Goal: Task Accomplishment & Management: Use online tool/utility

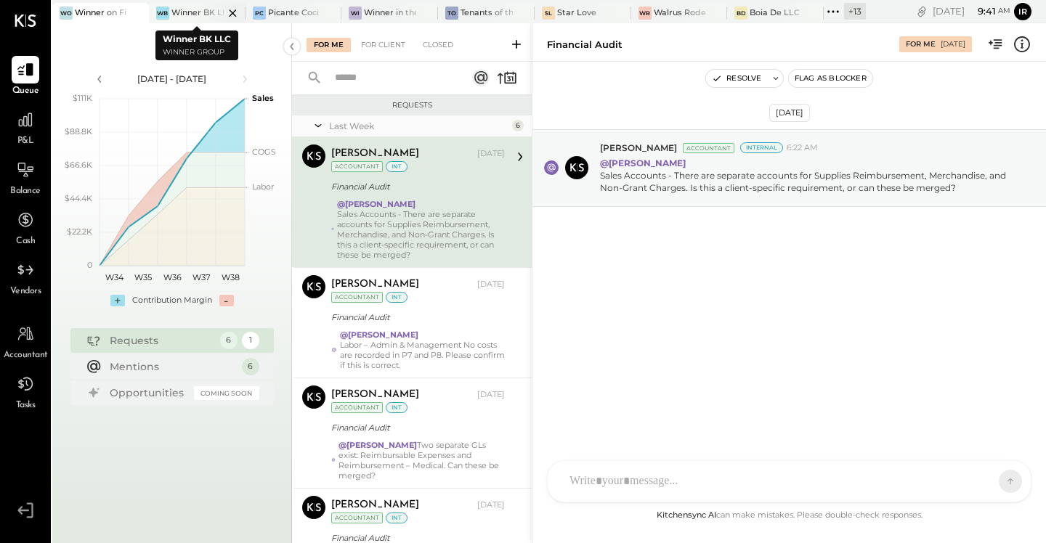
click at [171, 14] on div "WB Winner BK LLC" at bounding box center [186, 13] width 75 height 13
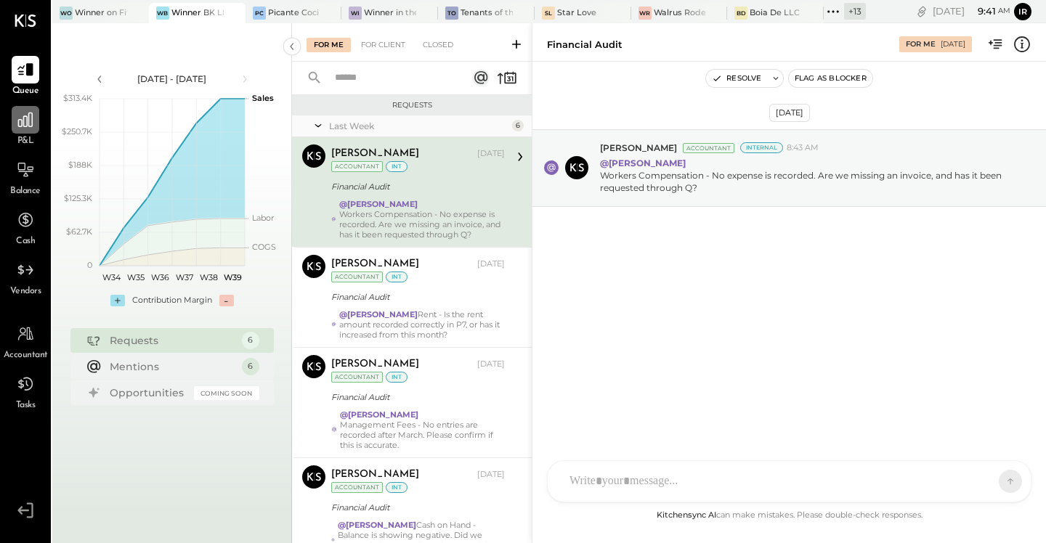
click at [25, 110] on icon at bounding box center [25, 119] width 19 height 19
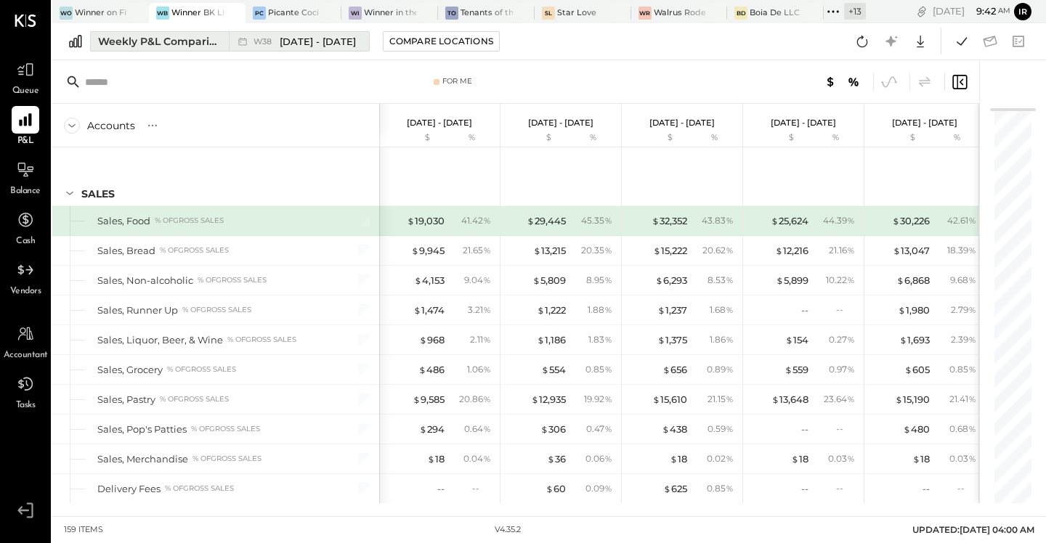
click at [172, 47] on div "Weekly P&L Comparison" at bounding box center [159, 41] width 122 height 15
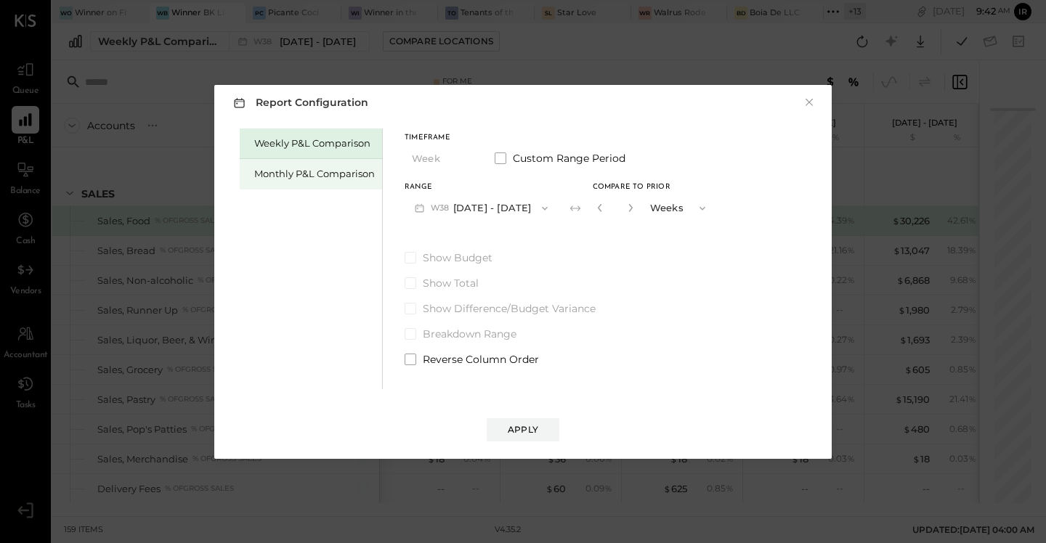
click at [293, 173] on div "Monthly P&L Comparison" at bounding box center [314, 174] width 121 height 14
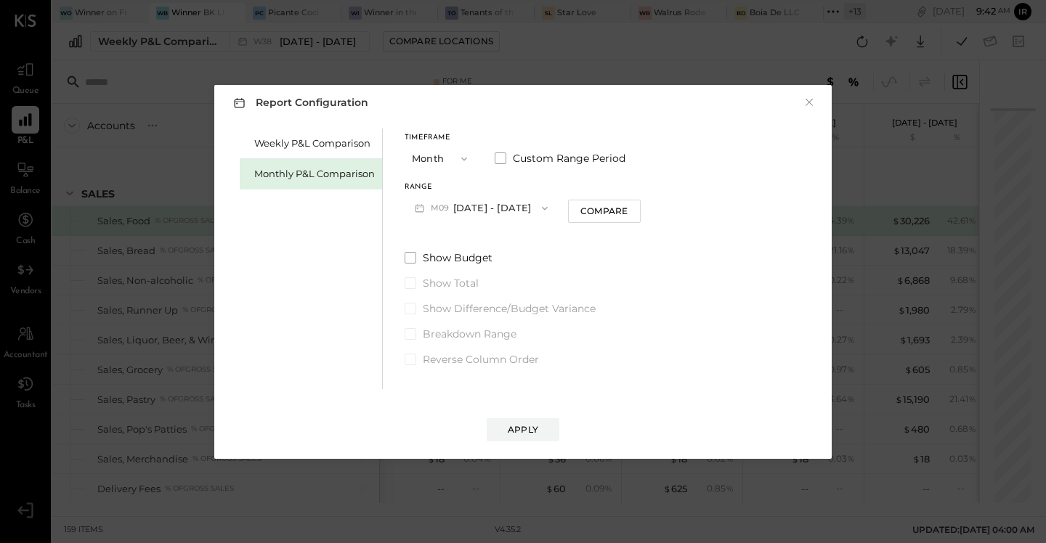
click at [501, 203] on button "M09 [DATE] - [DATE]" at bounding box center [480, 208] width 153 height 27
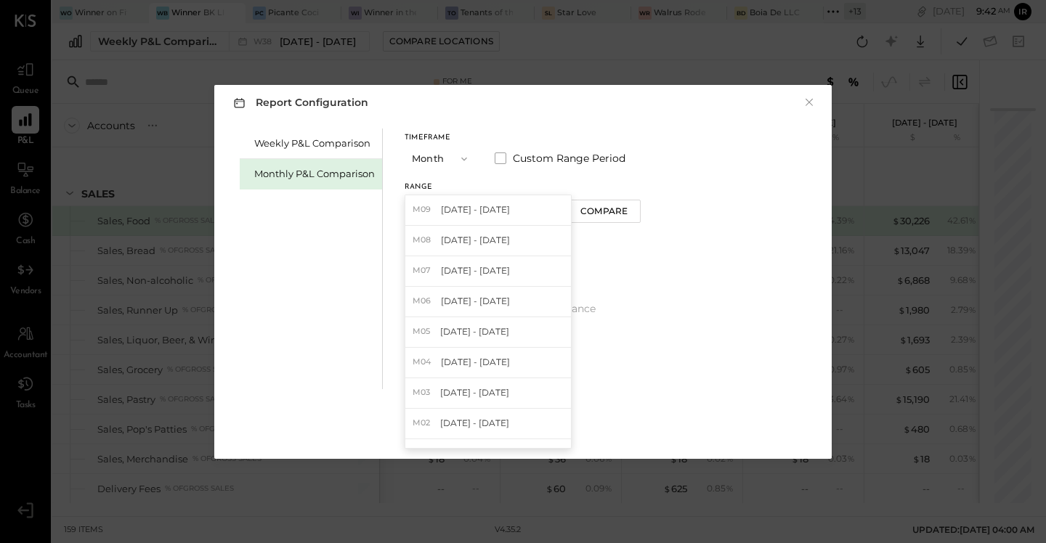
click at [487, 231] on div "M08 [DATE] - [DATE]" at bounding box center [488, 241] width 166 height 30
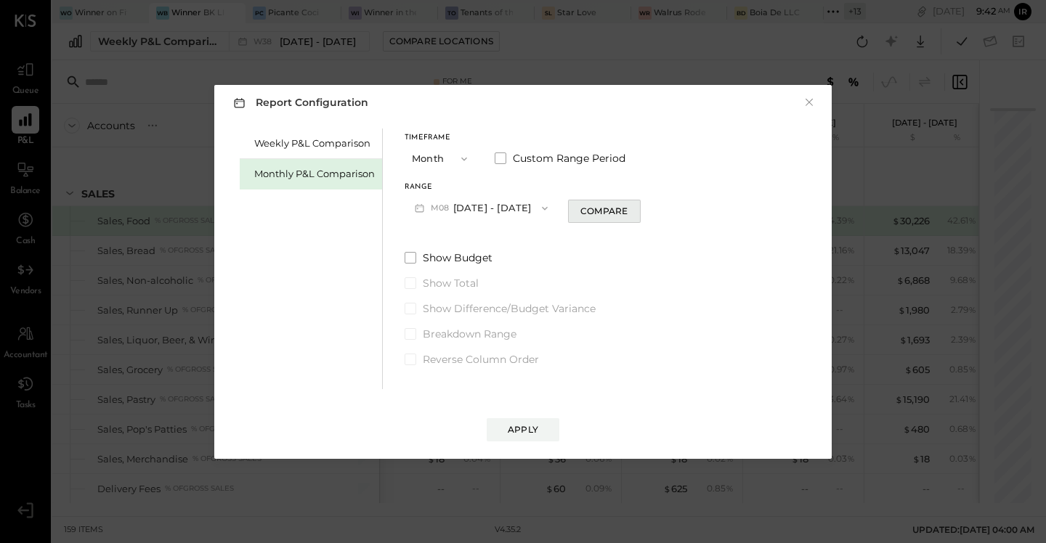
click at [600, 212] on div "Compare" at bounding box center [603, 211] width 47 height 12
click at [628, 209] on button "button" at bounding box center [630, 208] width 12 height 16
type input "*"
click at [526, 430] on div "Apply" at bounding box center [523, 429] width 30 height 12
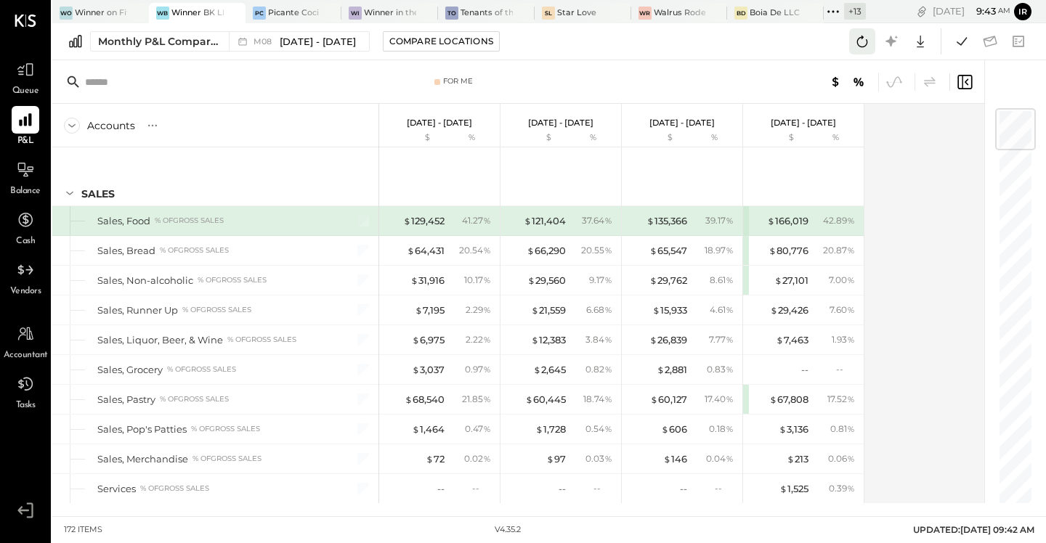
click at [865, 41] on icon at bounding box center [861, 41] width 19 height 19
click at [958, 41] on icon at bounding box center [961, 41] width 19 height 19
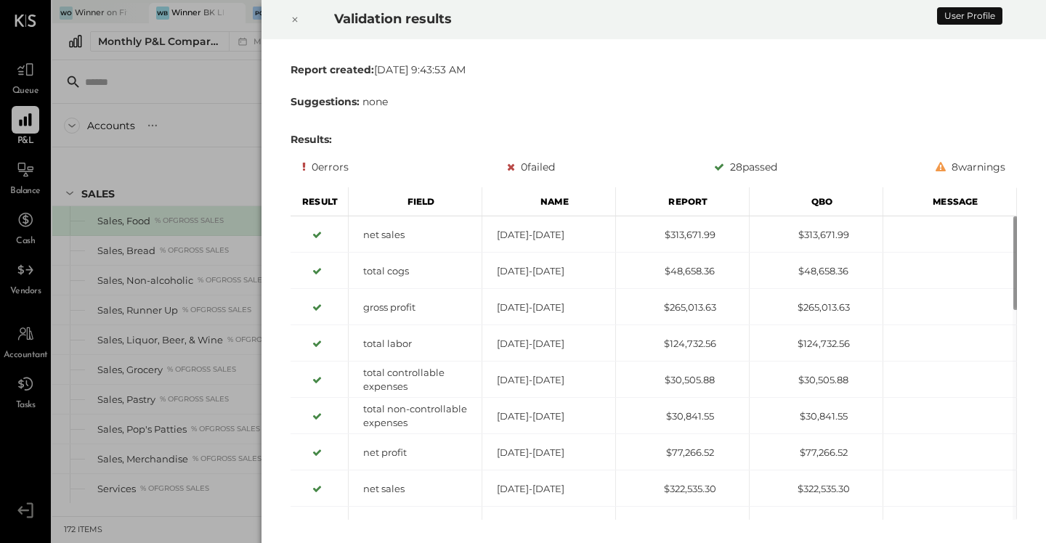
click at [296, 21] on icon at bounding box center [295, 19] width 5 height 5
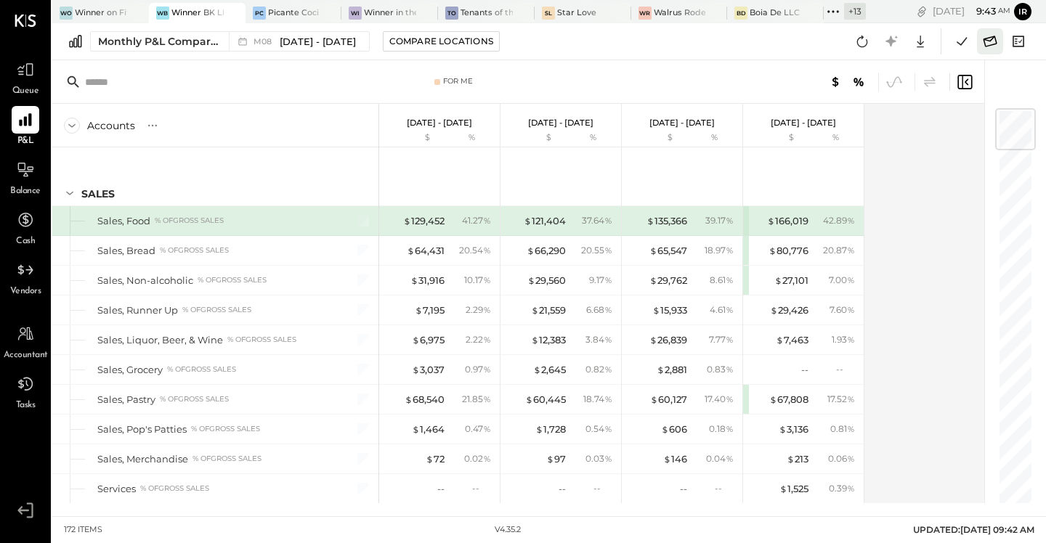
click at [987, 41] on icon at bounding box center [989, 41] width 19 height 19
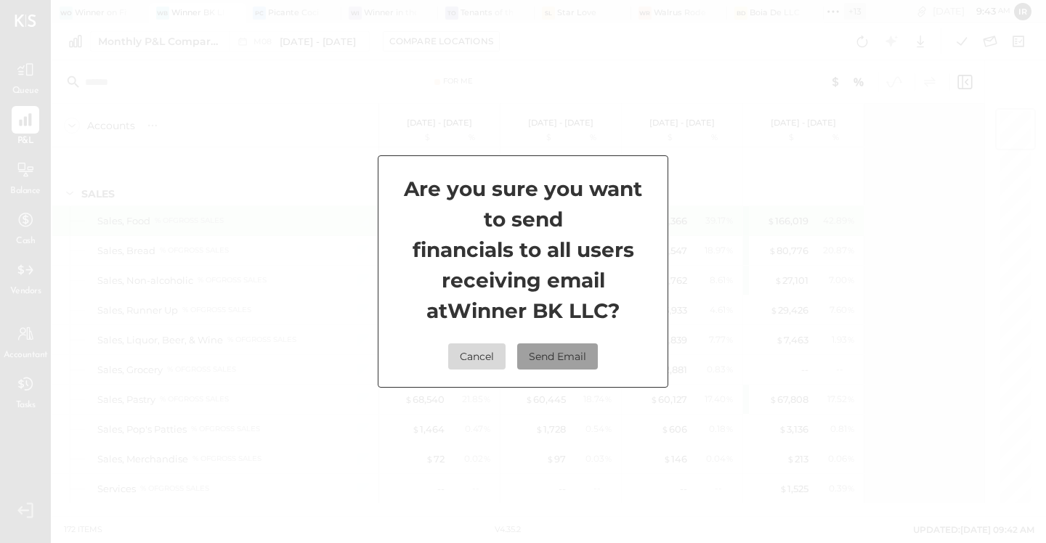
click at [575, 349] on button "Send Email" at bounding box center [557, 356] width 81 height 26
